Goal: Transaction & Acquisition: Purchase product/service

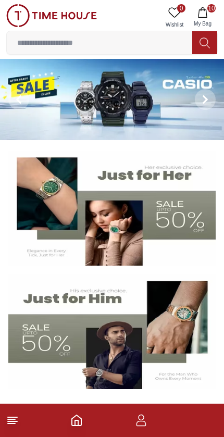
click at [206, 16] on icon "button" at bounding box center [202, 12] width 10 height 10
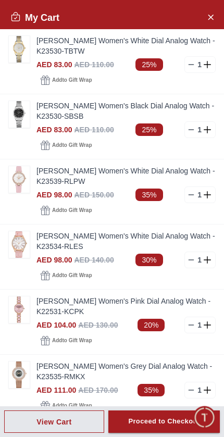
click at [69, 308] on link "[PERSON_NAME] Women's Pink Dial Analog Watch - K22531-KCPK" at bounding box center [125, 306] width 179 height 21
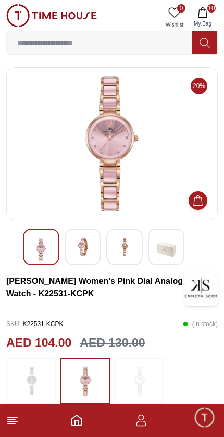
scroll to position [2, 0]
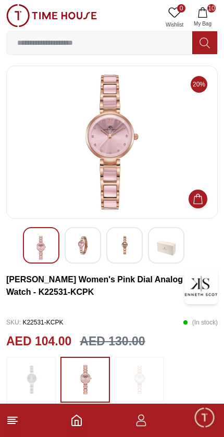
click at [89, 247] on img at bounding box center [82, 245] width 19 height 19
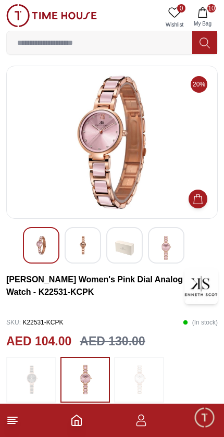
click at [131, 249] on img at bounding box center [124, 248] width 19 height 24
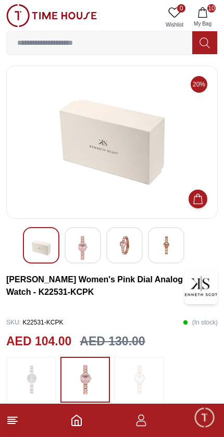
scroll to position [0, 0]
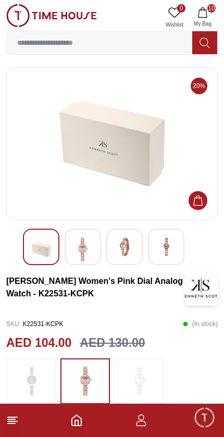
click at [206, 13] on icon "button" at bounding box center [202, 12] width 10 height 10
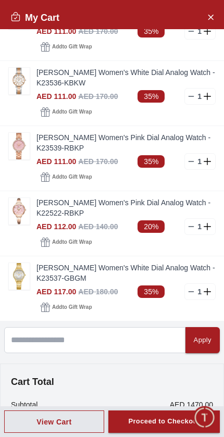
scroll to position [359, 0]
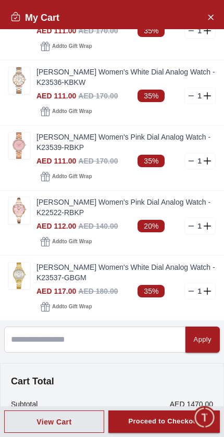
click at [15, 214] on img at bounding box center [19, 210] width 21 height 27
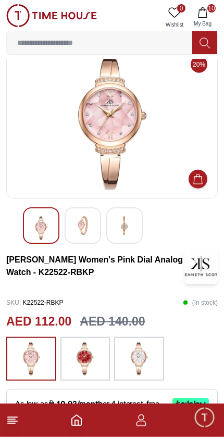
scroll to position [22, 0]
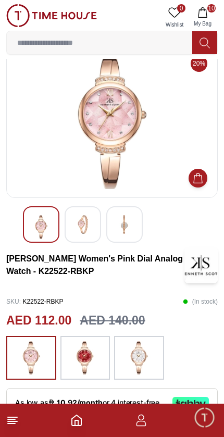
click at [91, 220] on img at bounding box center [82, 224] width 19 height 19
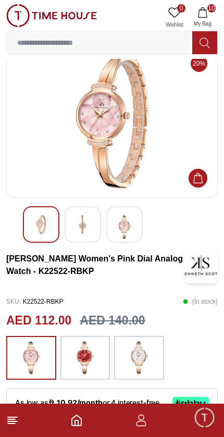
click at [133, 229] on img at bounding box center [124, 227] width 19 height 24
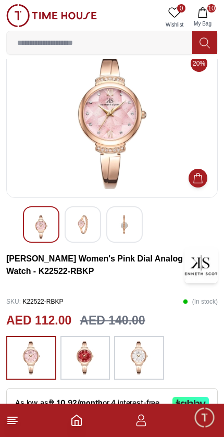
click at [146, 424] on icon "button" at bounding box center [141, 420] width 13 height 13
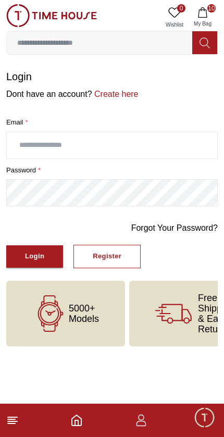
click at [18, 422] on icon at bounding box center [12, 420] width 13 height 13
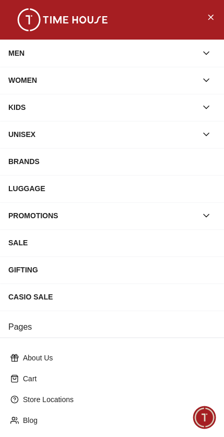
click at [216, 16] on button "Close Menu" at bounding box center [210, 16] width 17 height 17
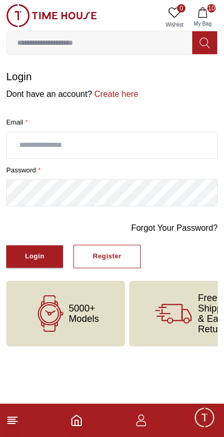
click at [210, 10] on span "10" at bounding box center [211, 8] width 8 height 8
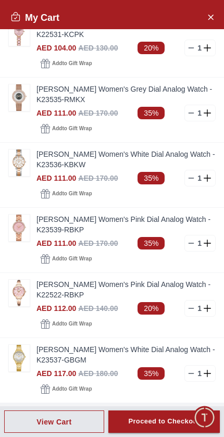
scroll to position [282, 0]
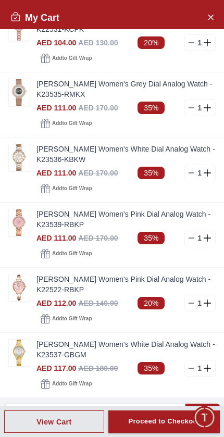
click at [28, 287] on img at bounding box center [19, 288] width 21 height 27
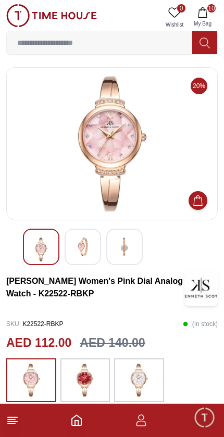
click at [209, 17] on button "10 My Bag" at bounding box center [203, 17] width 30 height 27
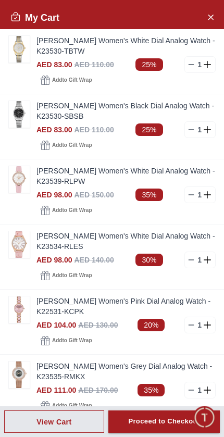
click at [24, 301] on img at bounding box center [19, 309] width 21 height 27
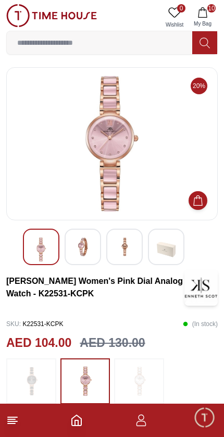
click at [210, 14] on button "10 My Bag" at bounding box center [203, 17] width 30 height 27
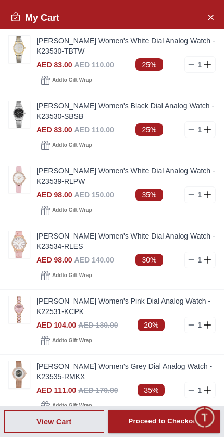
click at [24, 303] on img at bounding box center [19, 309] width 21 height 27
click at [26, 310] on img at bounding box center [19, 309] width 21 height 27
click at [81, 305] on link "[PERSON_NAME] Women's Pink Dial Analog Watch - K22531-KCPK" at bounding box center [125, 306] width 179 height 21
click at [18, 310] on img at bounding box center [19, 309] width 21 height 27
click at [23, 309] on img at bounding box center [19, 309] width 21 height 27
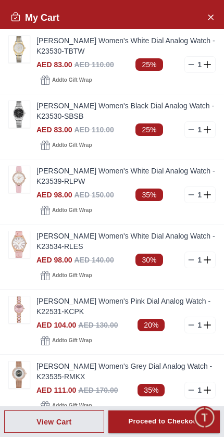
click at [69, 310] on link "[PERSON_NAME] Women's Pink Dial Analog Watch - K22531-KCPK" at bounding box center [125, 306] width 179 height 21
click at [26, 309] on img at bounding box center [19, 309] width 21 height 27
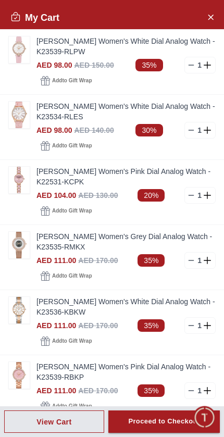
scroll to position [132, 0]
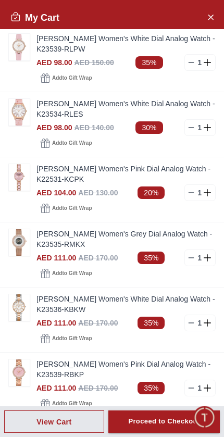
click at [28, 181] on img at bounding box center [19, 177] width 21 height 27
click at [26, 180] on img at bounding box center [19, 177] width 21 height 27
click at [124, 182] on link "[PERSON_NAME] Women's Pink Dial Analog Watch - K22531-KCPK" at bounding box center [125, 174] width 179 height 21
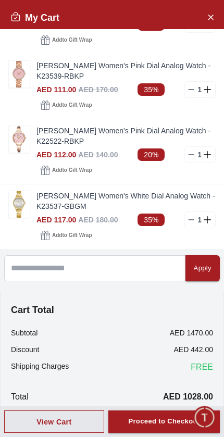
scroll to position [431, 0]
